Goal: Task Accomplishment & Management: Manage account settings

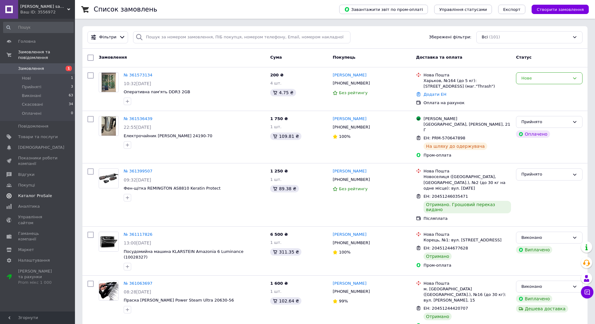
click at [30, 193] on span "Каталог ProSale" at bounding box center [35, 196] width 34 height 6
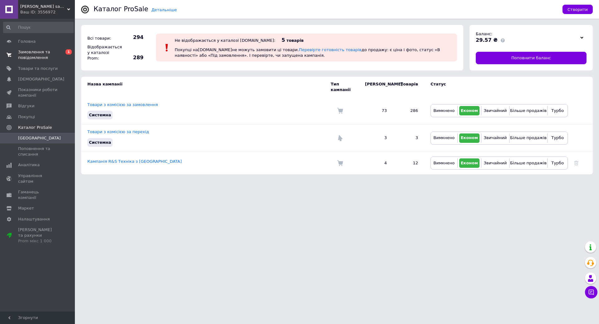
click at [29, 51] on span "Замовлення та повідомлення" at bounding box center [38, 54] width 40 height 11
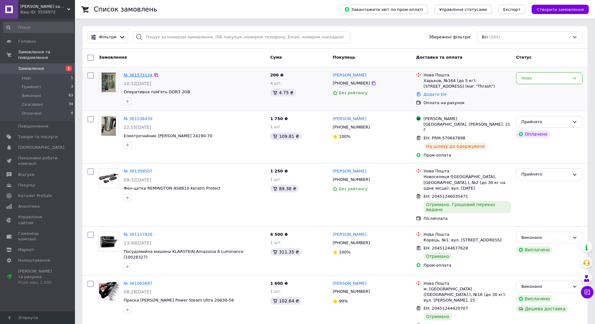
click at [127, 74] on link "№ 361573134" at bounding box center [138, 75] width 29 height 5
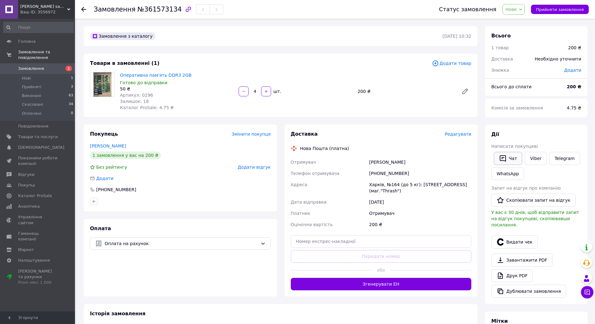
click at [506, 158] on button "Чат" at bounding box center [508, 158] width 28 height 13
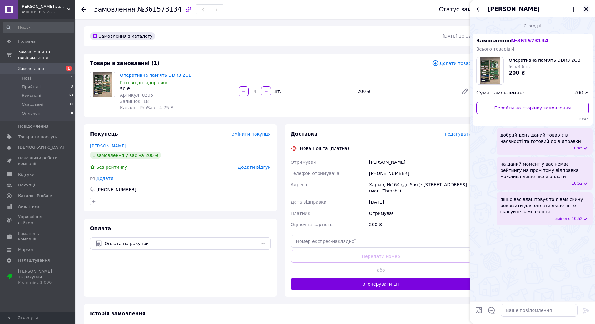
click at [586, 8] on icon "Закрити" at bounding box center [586, 9] width 6 height 6
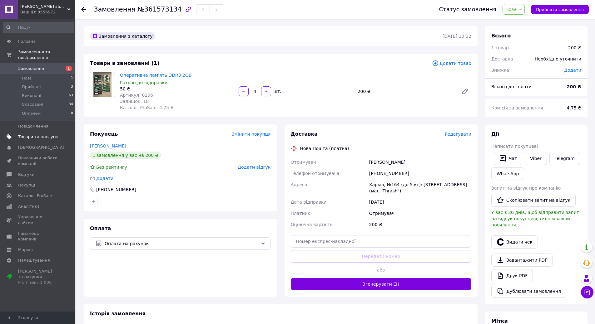
click at [35, 134] on link "Товари та послуги" at bounding box center [38, 137] width 77 height 11
